Goal: Task Accomplishment & Management: Use online tool/utility

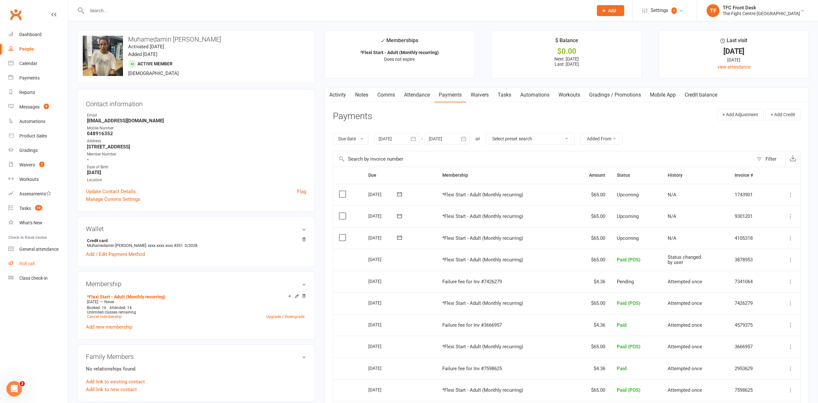
click at [27, 268] on link "Roll call" at bounding box center [38, 264] width 60 height 14
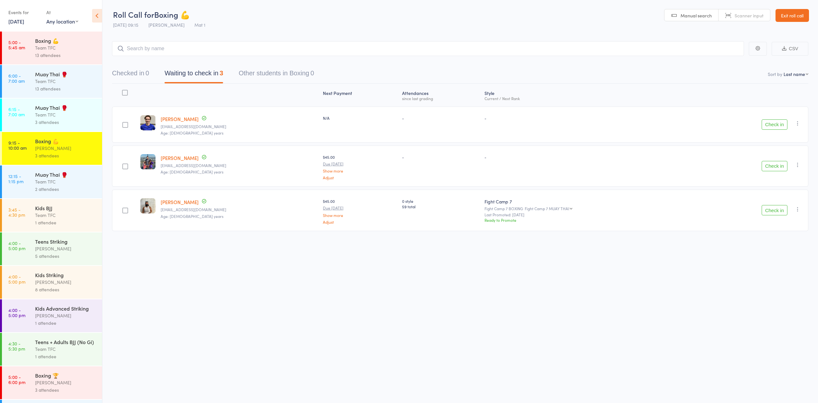
click at [48, 55] on div "13 attendees" at bounding box center [65, 55] width 61 height 7
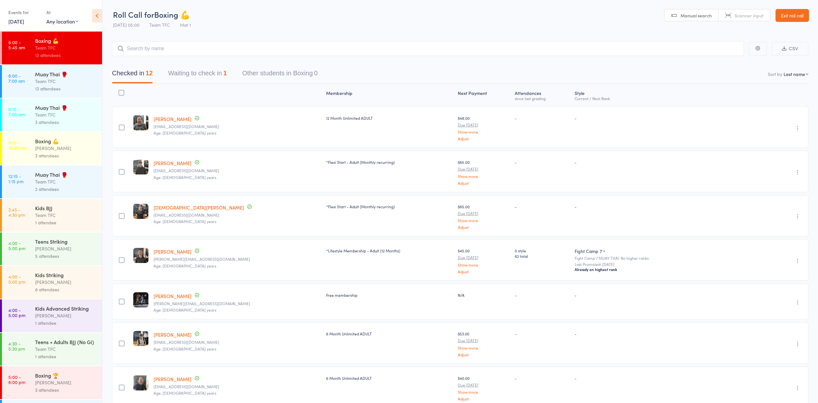
click at [46, 76] on div "Muay Thai 🥊" at bounding box center [65, 74] width 61 height 7
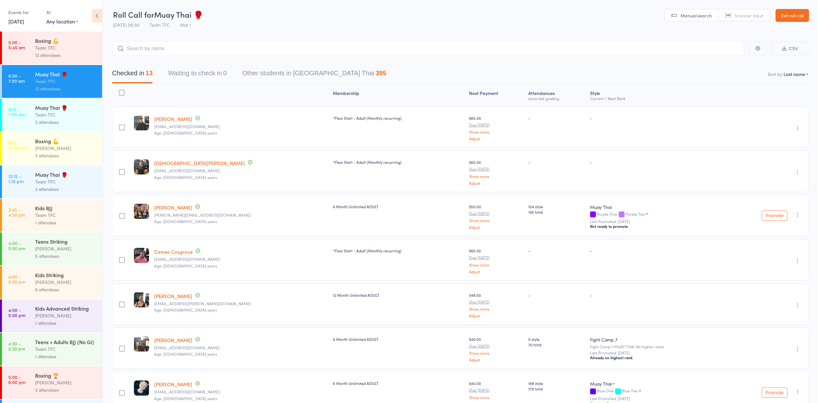
drag, startPoint x: 56, startPoint y: 25, endPoint x: 62, endPoint y: 32, distance: 9.3
click at [56, 25] on div "At Any location Any location Mat 2 Cage 1 Mat 1 Mat 1 & 2 Mat 2 & 3 Ring & Mat …" at bounding box center [62, 16] width 32 height 19
click at [66, 39] on div "Boxing 💪" at bounding box center [65, 40] width 61 height 7
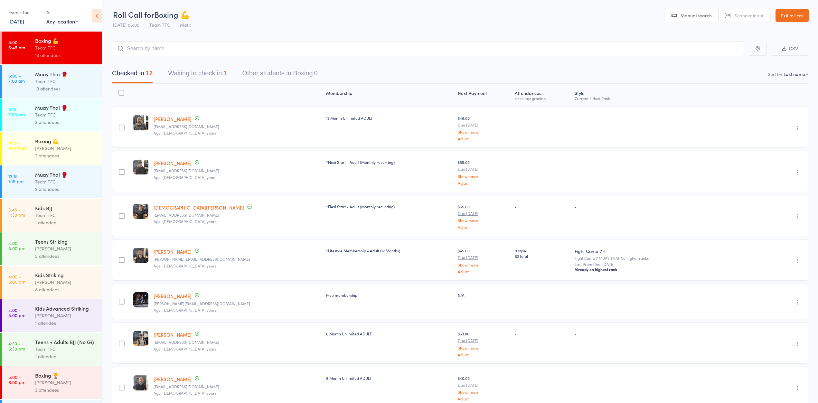
click at [200, 68] on button "Waiting to check in 1" at bounding box center [197, 74] width 59 height 17
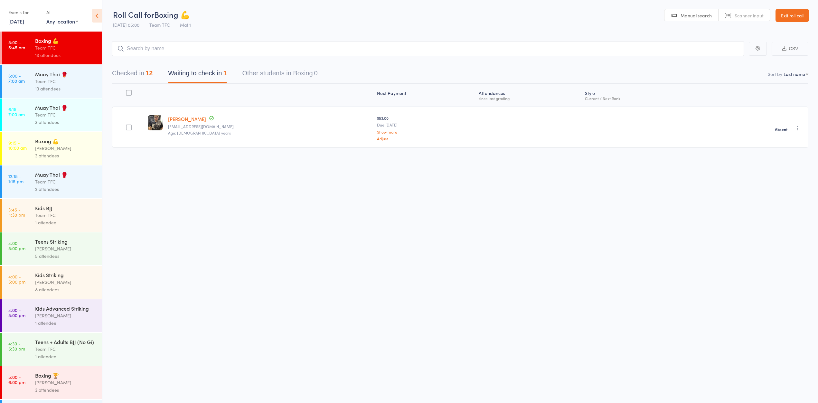
click at [58, 85] on div "Team TFC" at bounding box center [65, 81] width 61 height 7
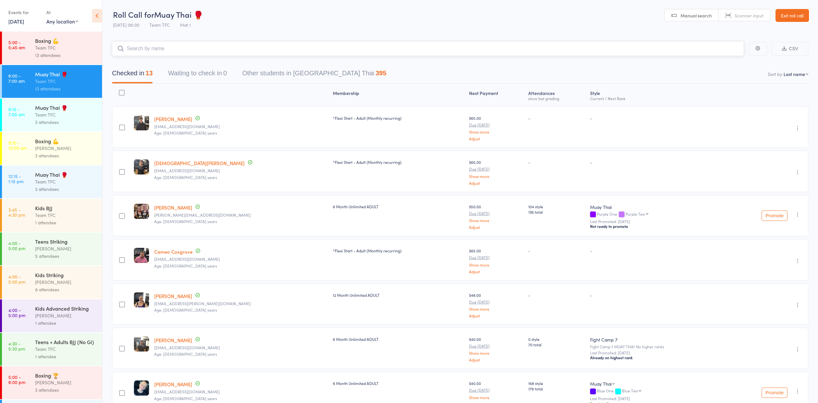
click at [197, 76] on button "Waiting to check in 0" at bounding box center [197, 74] width 59 height 17
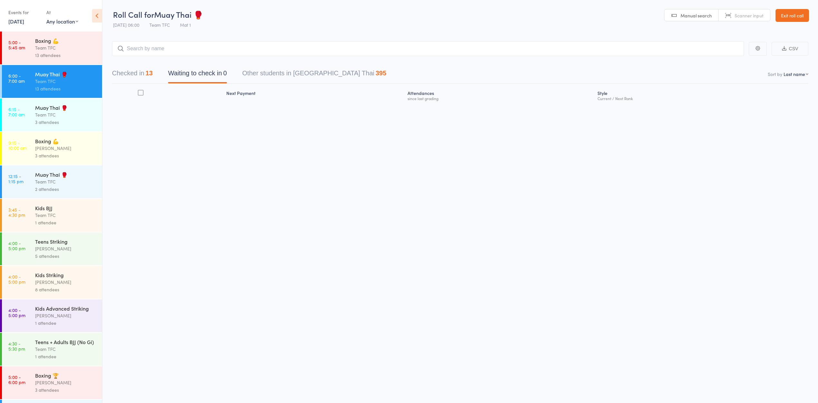
click at [82, 50] on div "Team TFC" at bounding box center [65, 47] width 61 height 7
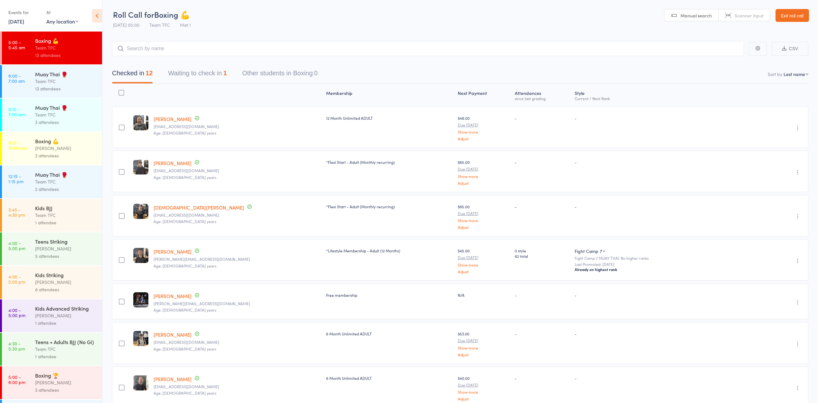
click at [785, 22] on header "Roll Call for Boxing 💪 [DATE] 05:00 Team TFC Mat 1 Manual search Scanner input …" at bounding box center [460, 16] width 716 height 32
click at [786, 20] on link "Exit roll call" at bounding box center [792, 15] width 33 height 13
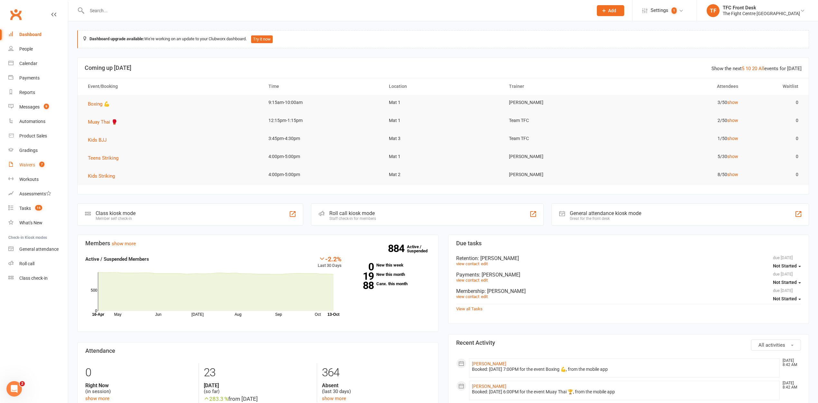
click at [54, 162] on link "Waivers 7" at bounding box center [38, 165] width 60 height 14
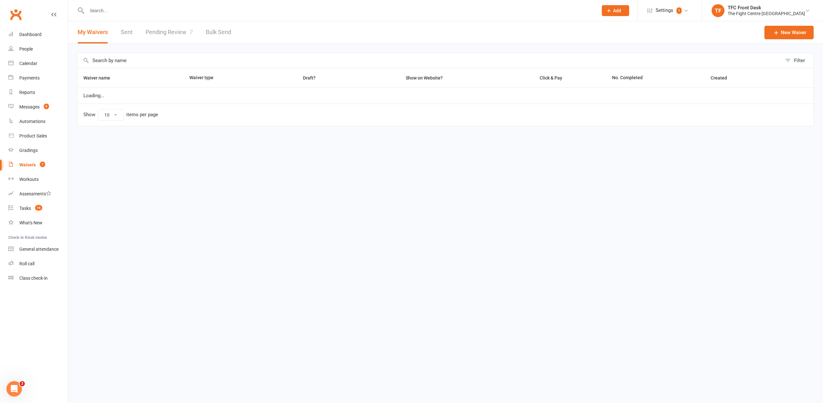
click at [171, 38] on link "Pending Review 7" at bounding box center [169, 32] width 47 height 22
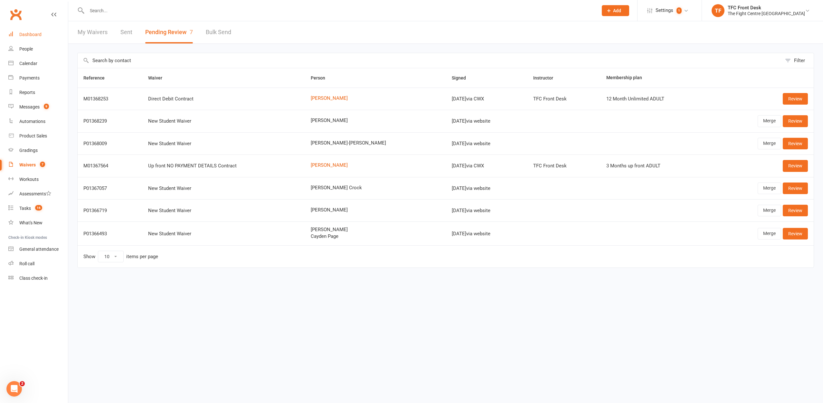
click at [20, 33] on div "Dashboard" at bounding box center [30, 34] width 22 height 5
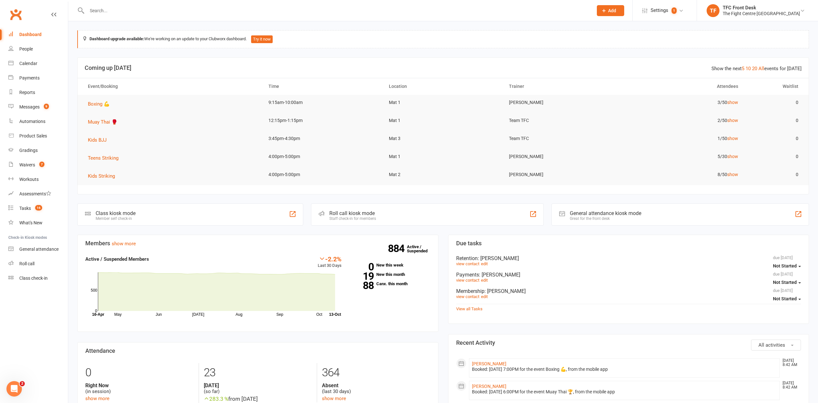
click at [420, 219] on div "Roll call kiosk mode Staff check-in for members" at bounding box center [427, 214] width 233 height 22
